Goal: Task Accomplishment & Management: Manage account settings

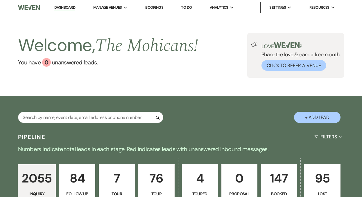
click at [67, 9] on link "Dashboard" at bounding box center [64, 8] width 21 height 6
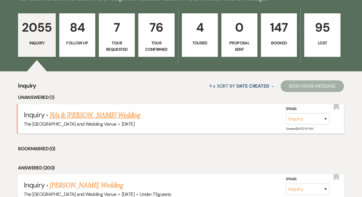
click at [88, 116] on link "N/a & [PERSON_NAME] Wedding" at bounding box center [95, 115] width 91 height 10
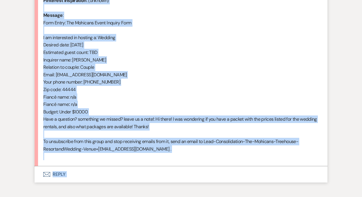
scroll to position [306, 0]
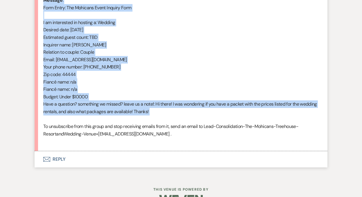
drag, startPoint x: 44, startPoint y: 130, endPoint x: 123, endPoint y: 118, distance: 80.5
click at [123, 118] on div "From : [PERSON_NAME] (Client) Event : N/a & [PERSON_NAME] Event Desired date : …" at bounding box center [181, 41] width 276 height 208
copy div "From : [PERSON_NAME] (Client) Event : N/a & [PERSON_NAME] Event Desired date : …"
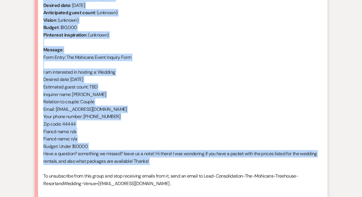
scroll to position [93, 0]
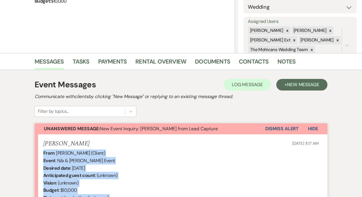
click at [281, 130] on button "Dismiss Alert" at bounding box center [281, 129] width 33 height 11
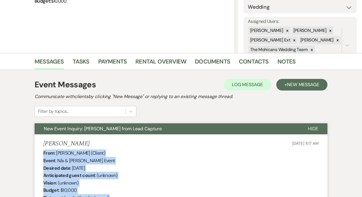
scroll to position [0, 0]
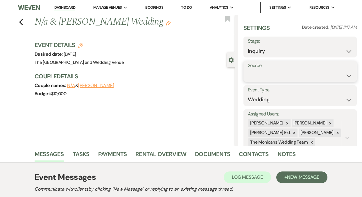
click at [274, 76] on select "Weven Venue Website Instagram Facebook Pinterest Google The Knot Wedding Wire H…" at bounding box center [300, 75] width 105 height 11
select select "5"
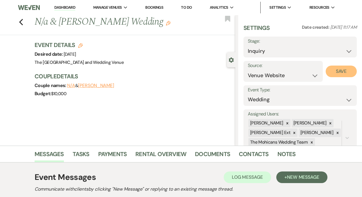
click at [338, 75] on button "Save" at bounding box center [341, 72] width 31 height 12
click at [66, 8] on link "Dashboard" at bounding box center [64, 8] width 21 height 6
